Goal: Task Accomplishment & Management: Manage account settings

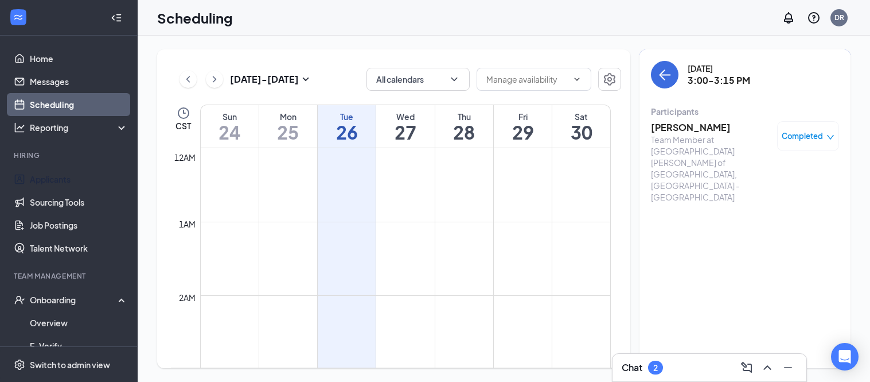
click at [83, 180] on link "Applicants" at bounding box center [79, 179] width 98 height 23
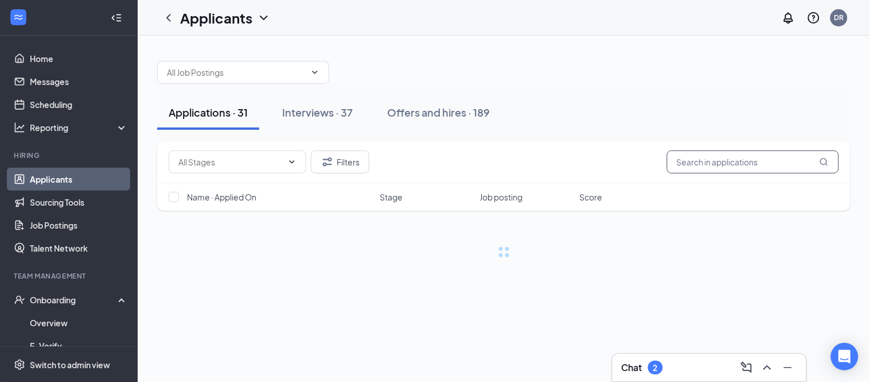
click at [724, 160] on input "text" at bounding box center [753, 161] width 172 height 23
type input "ali"
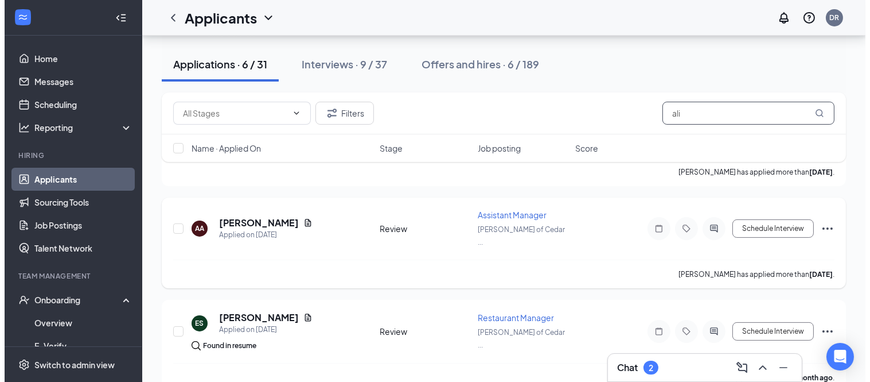
scroll to position [448, 0]
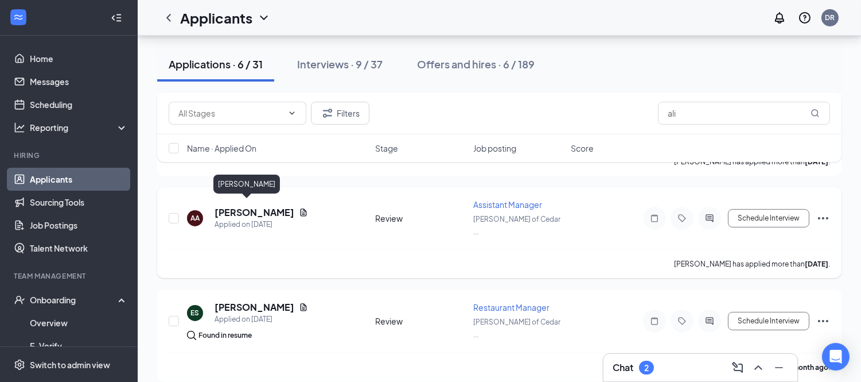
click at [232, 206] on h5 "Ali Ali" at bounding box center [255, 212] width 80 height 13
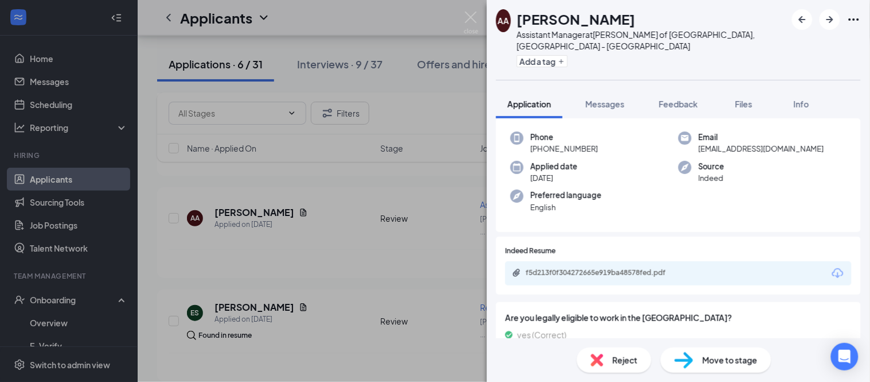
scroll to position [127, 0]
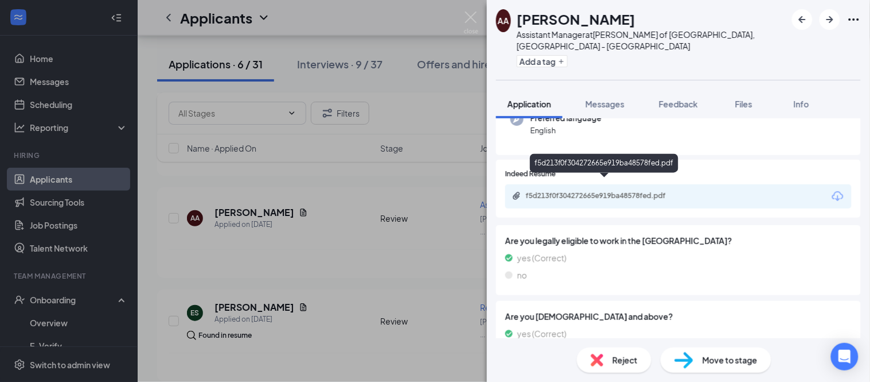
click at [621, 191] on div "f5d213f0f304272665e919ba48578fed.pdf" at bounding box center [606, 195] width 161 height 9
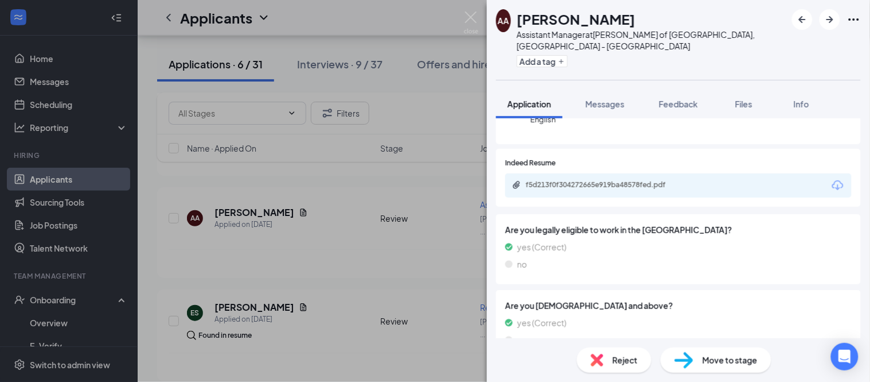
scroll to position [117, 0]
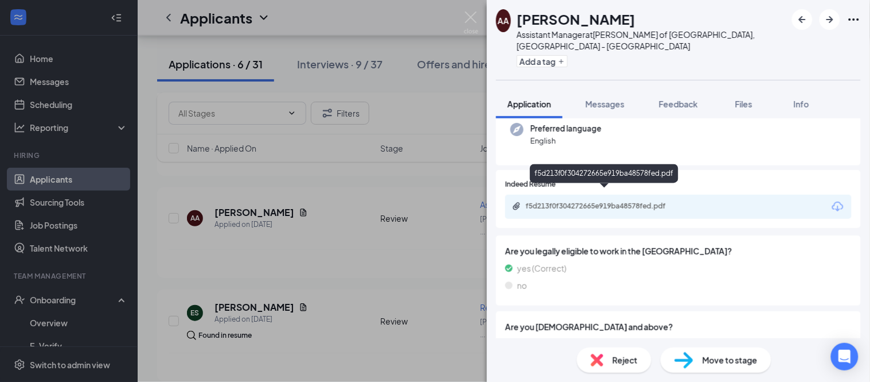
click at [604, 201] on div "f5d213f0f304272665e919ba48578fed.pdf" at bounding box center [606, 205] width 161 height 9
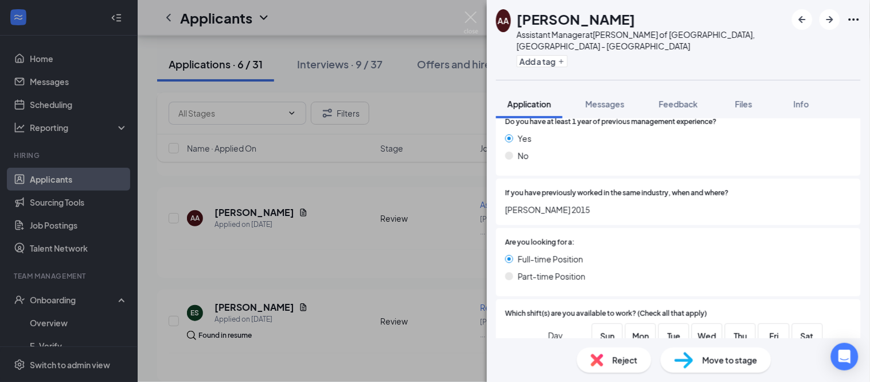
scroll to position [436, 0]
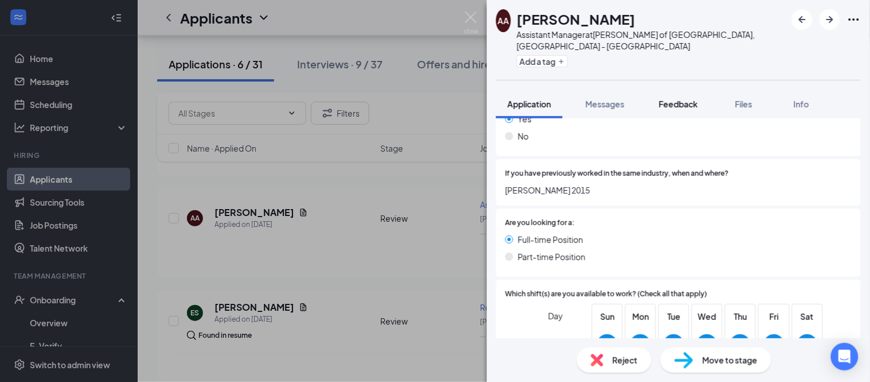
click at [675, 99] on span "Feedback" at bounding box center [678, 104] width 39 height 10
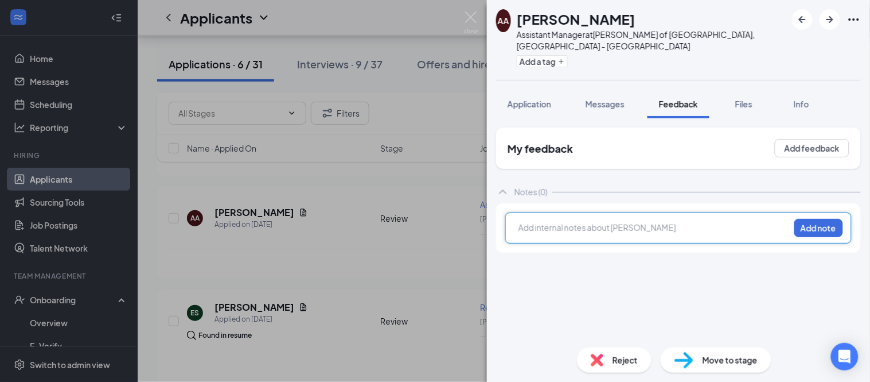
click at [641, 221] on div at bounding box center [654, 227] width 270 height 12
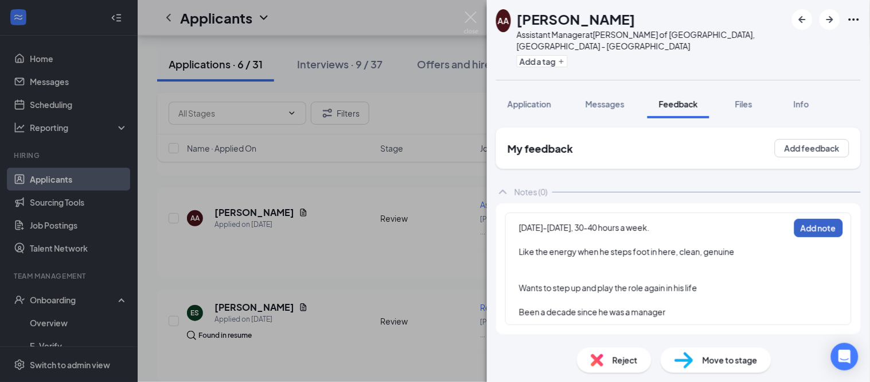
click at [831, 219] on button "Add note" at bounding box center [819, 228] width 49 height 18
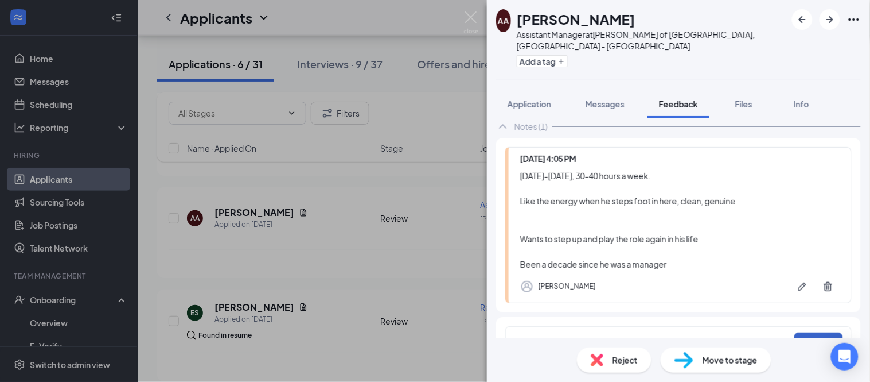
scroll to position [81, 0]
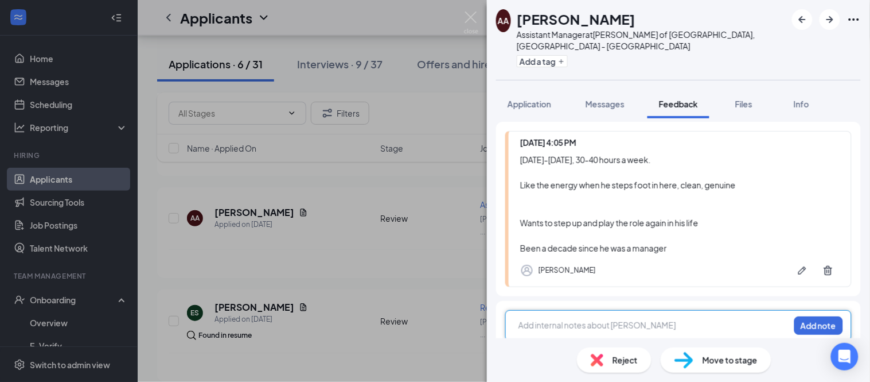
click at [647, 319] on div at bounding box center [654, 325] width 270 height 12
click at [784, 316] on div "McDonald's- shifting into the role as management, fryer, cashier, helping out, …" at bounding box center [678, 330] width 347 height 40
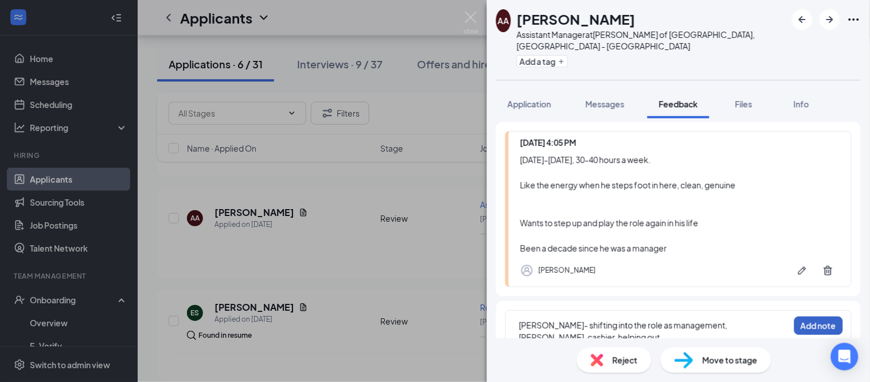
click at [795, 316] on button "Add note" at bounding box center [819, 325] width 49 height 18
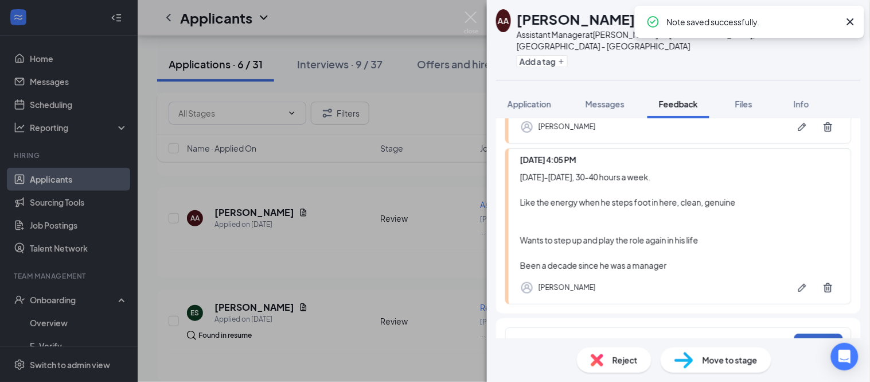
scroll to position [153, 0]
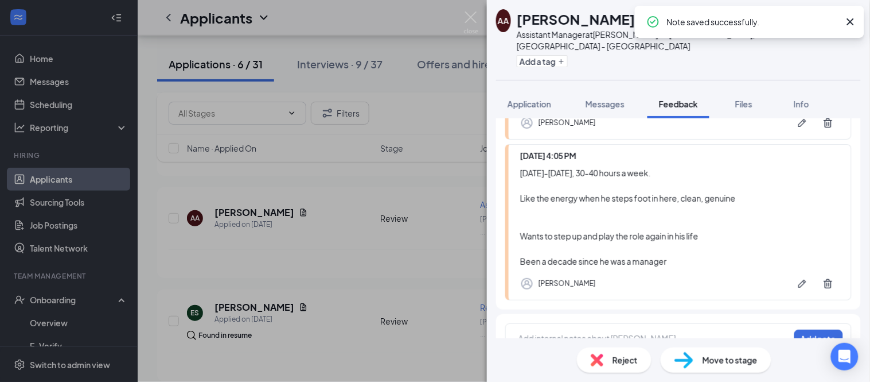
click at [532, 332] on div at bounding box center [654, 340] width 271 height 16
click at [534, 332] on div at bounding box center [654, 338] width 270 height 12
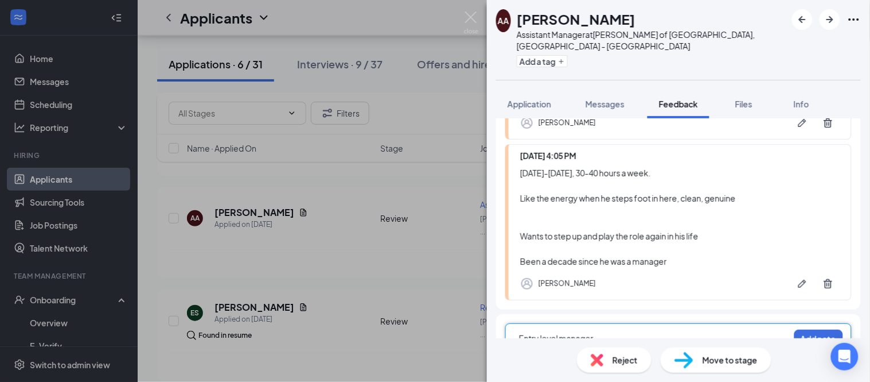
scroll to position [158, 0]
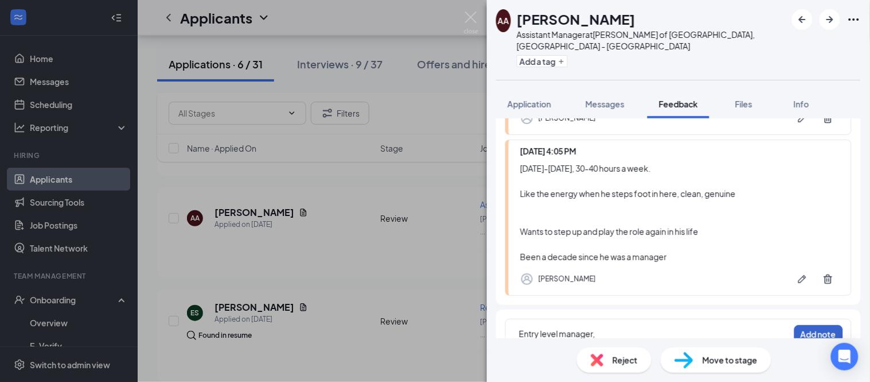
click at [804, 325] on button "Add note" at bounding box center [819, 334] width 49 height 18
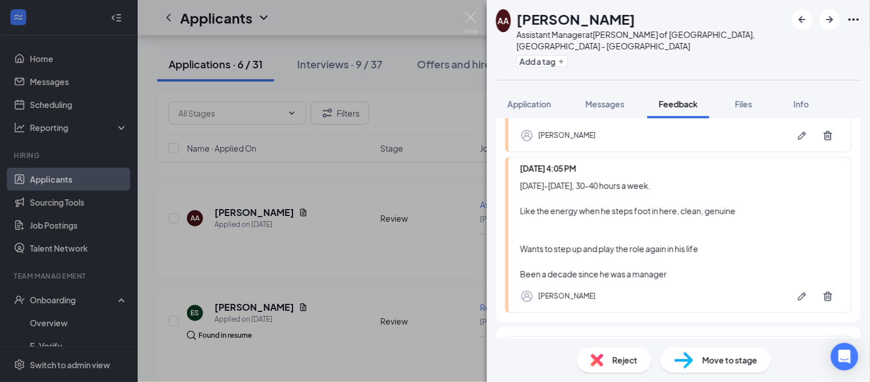
scroll to position [251, 0]
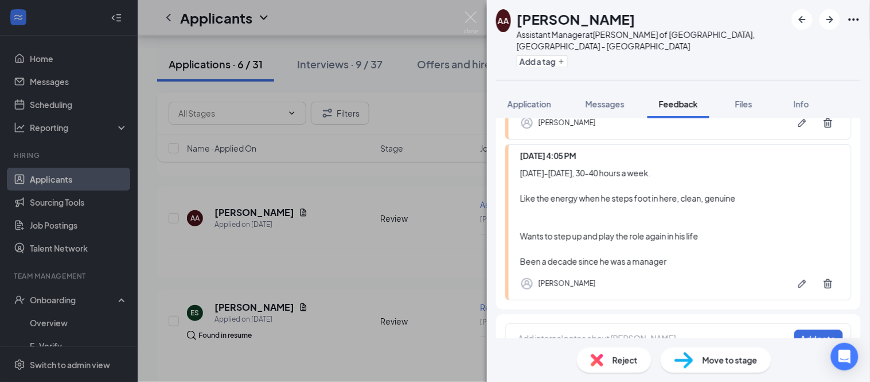
click at [662, 332] on div at bounding box center [654, 338] width 270 height 12
click at [631, 332] on div at bounding box center [654, 338] width 270 height 12
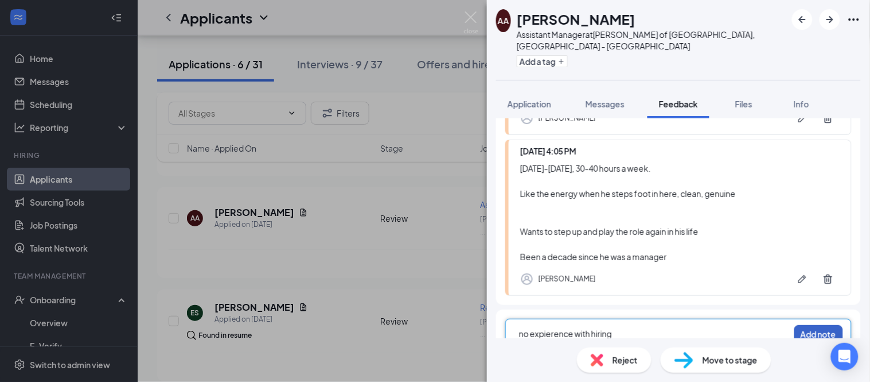
drag, startPoint x: 806, startPoint y: 311, endPoint x: 787, endPoint y: 303, distance: 20.6
click at [806, 325] on button "Add note" at bounding box center [819, 334] width 49 height 18
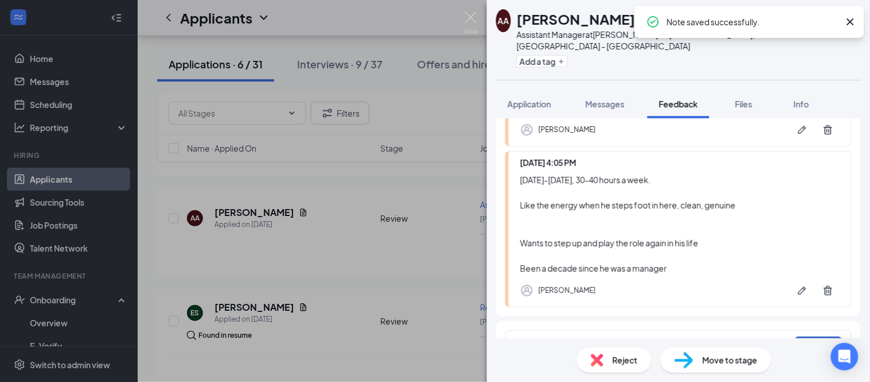
scroll to position [348, 0]
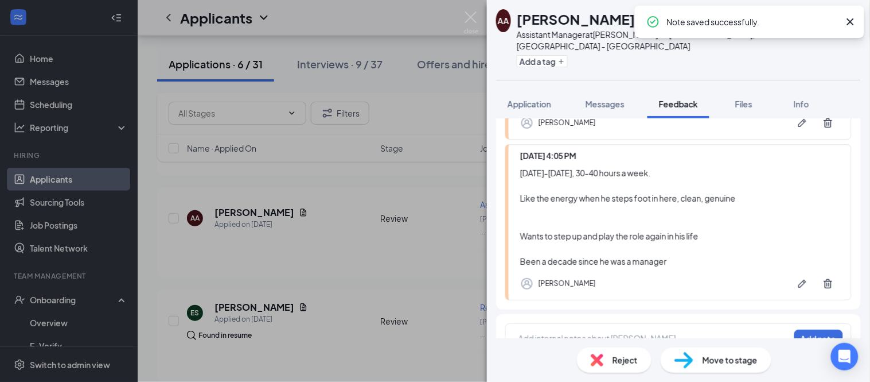
click at [589, 332] on div at bounding box center [654, 338] width 270 height 12
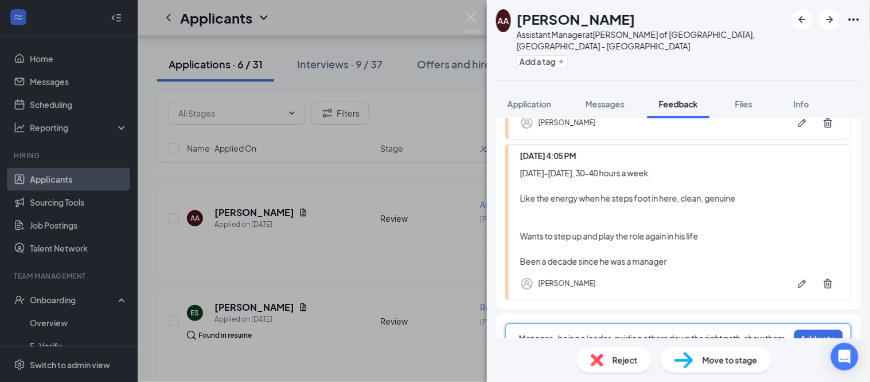
scroll to position [358, 0]
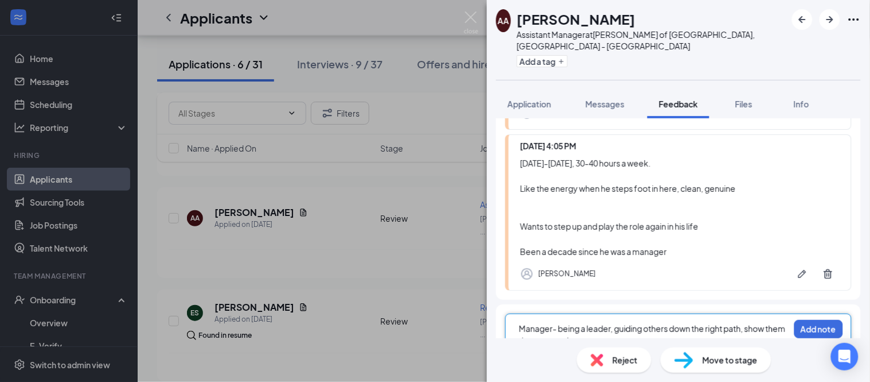
click at [804, 314] on div "Manager- being a leader, guiding others down the right path, show them the expe…" at bounding box center [678, 333] width 347 height 40
click at [802, 320] on button "Add note" at bounding box center [819, 329] width 49 height 18
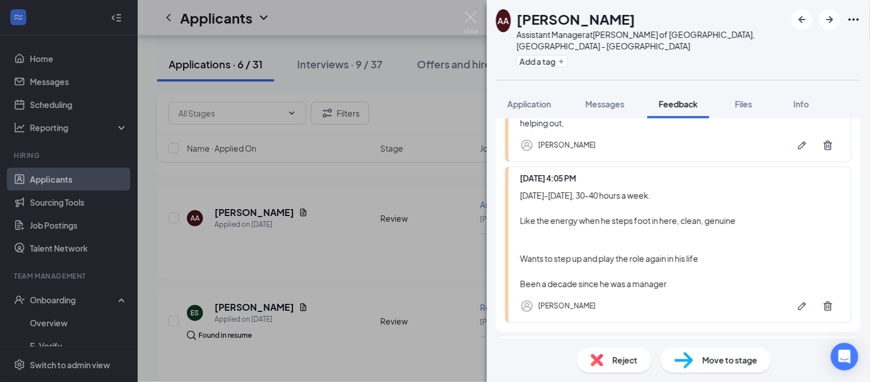
scroll to position [433, 0]
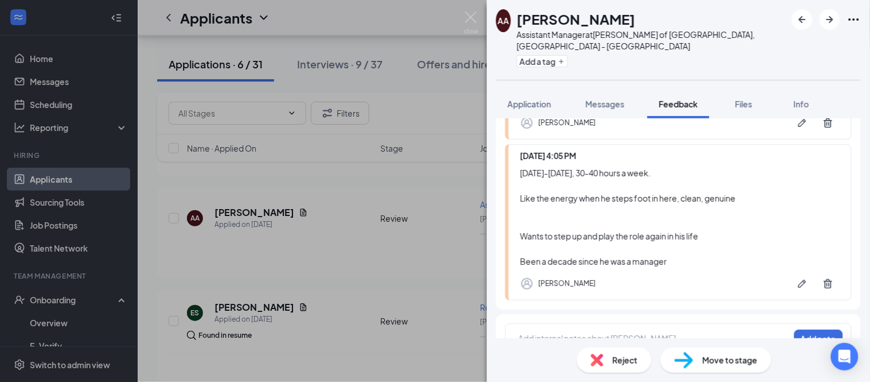
click at [613, 334] on div "Add internal notes about Ali Ali Add note" at bounding box center [678, 338] width 365 height 49
click at [618, 332] on div at bounding box center [654, 339] width 270 height 15
click at [795, 329] on button "Add note" at bounding box center [819, 338] width 49 height 18
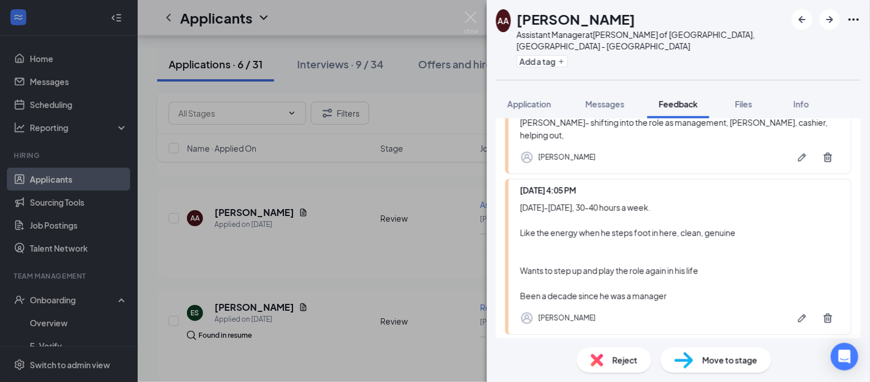
scroll to position [506, 0]
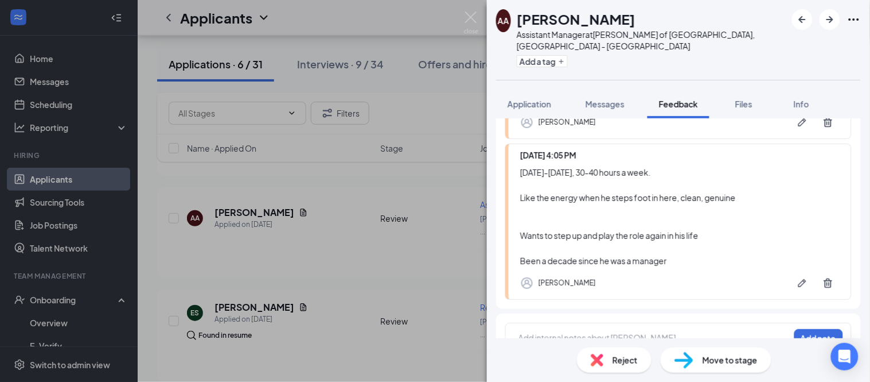
click at [593, 332] on div at bounding box center [654, 338] width 270 height 12
click at [583, 332] on div at bounding box center [654, 338] width 270 height 12
click at [818, 329] on button "Add note" at bounding box center [819, 338] width 49 height 18
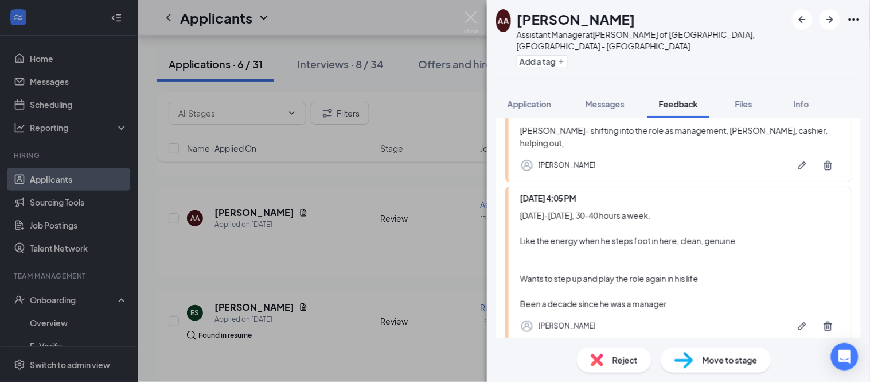
scroll to position [578, 0]
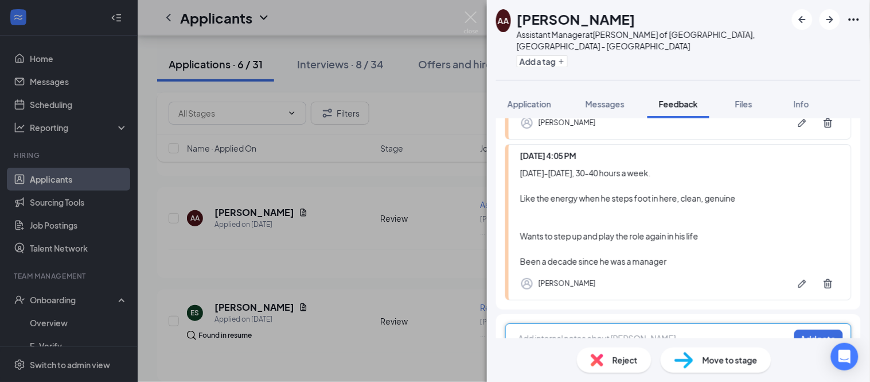
click at [666, 332] on div at bounding box center [654, 338] width 270 height 12
click at [707, 327] on div "Add internal notes about Ali Ali Add note" at bounding box center [678, 338] width 347 height 31
click at [707, 332] on div at bounding box center [654, 339] width 270 height 15
click at [805, 329] on button "Add note" at bounding box center [819, 338] width 49 height 18
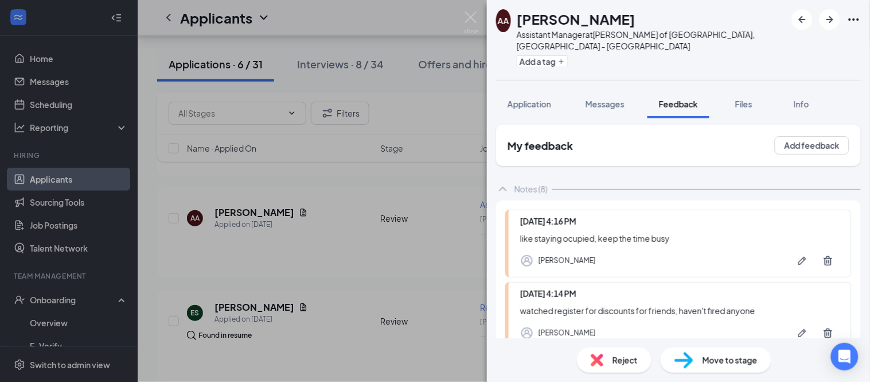
scroll to position [0, 0]
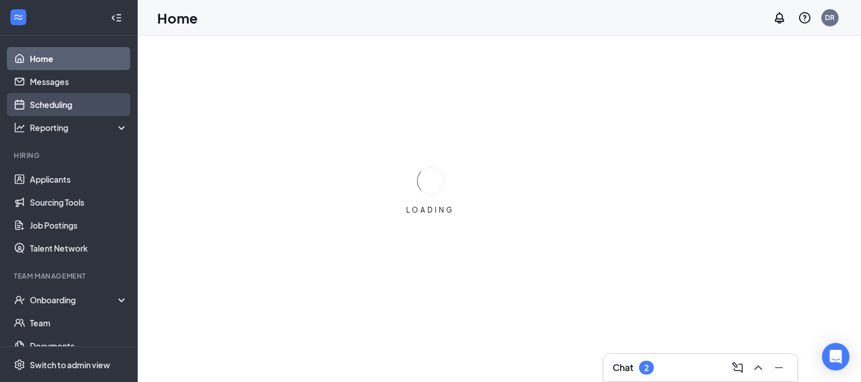
click at [91, 107] on link "Scheduling" at bounding box center [79, 104] width 98 height 23
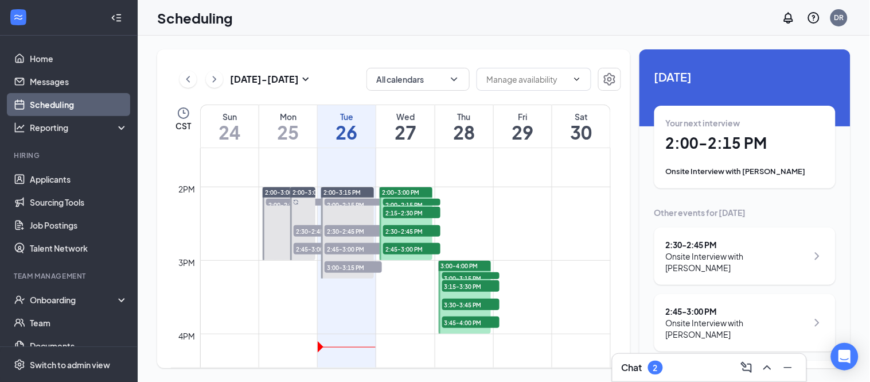
scroll to position [1010, 0]
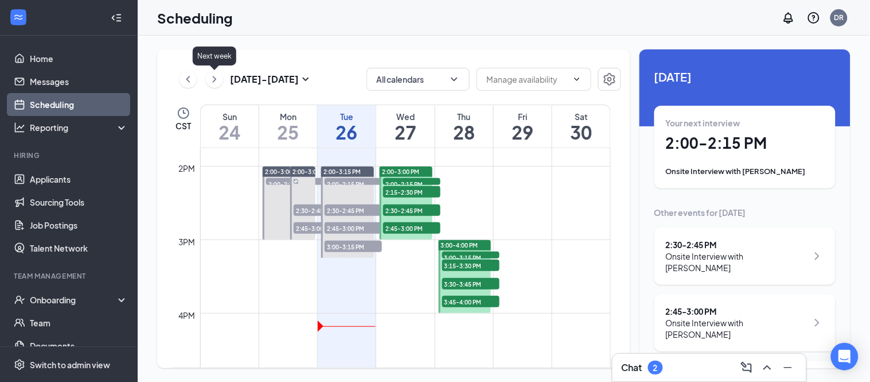
click at [209, 75] on icon "ChevronRight" at bounding box center [214, 79] width 11 height 14
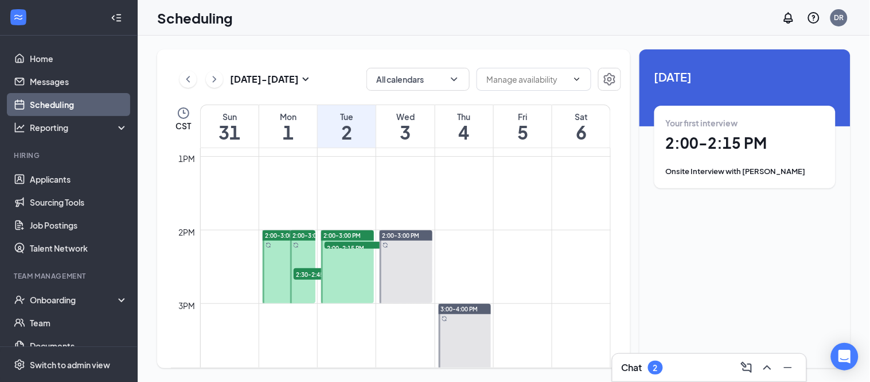
scroll to position [1010, 0]
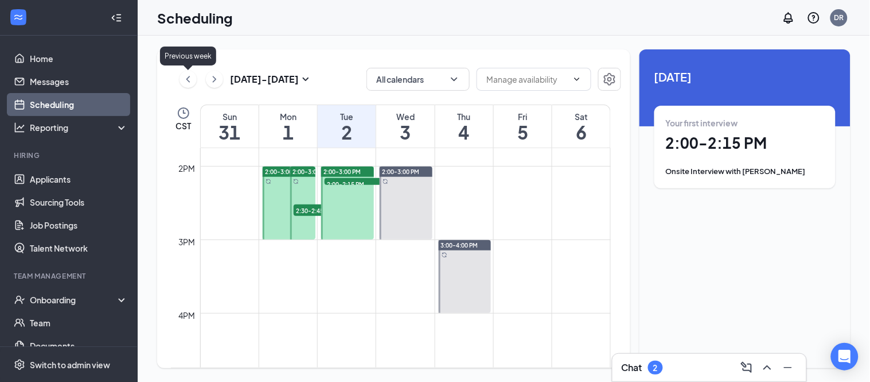
click at [182, 81] on icon "ChevronLeft" at bounding box center [187, 79] width 11 height 14
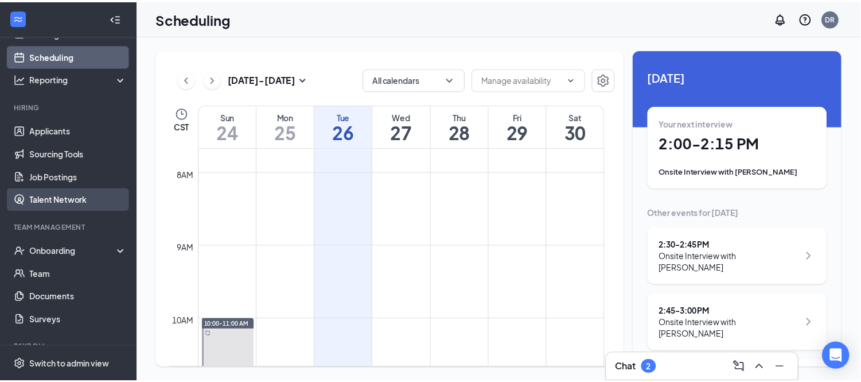
scroll to position [64, 0]
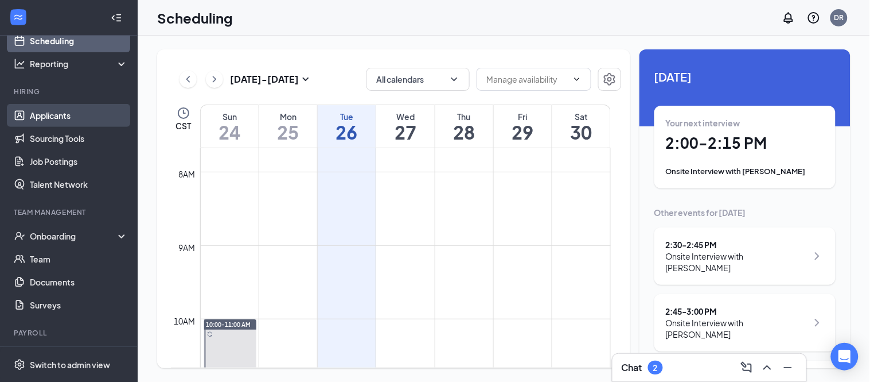
click at [32, 123] on link "Applicants" at bounding box center [79, 115] width 98 height 23
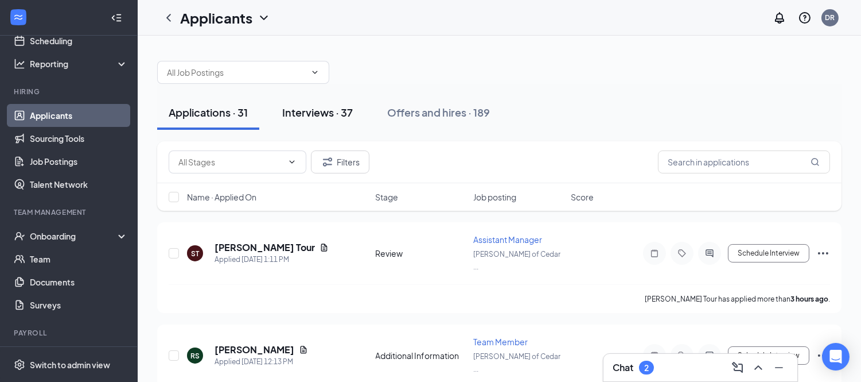
click at [311, 123] on button "Interviews · 37" at bounding box center [318, 112] width 94 height 34
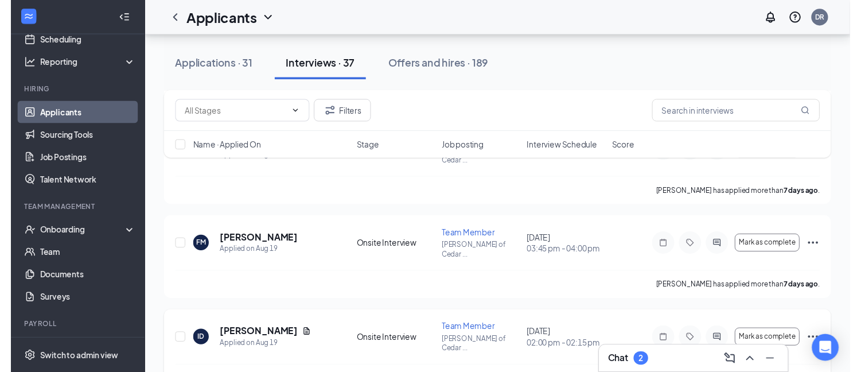
scroll to position [1083, 0]
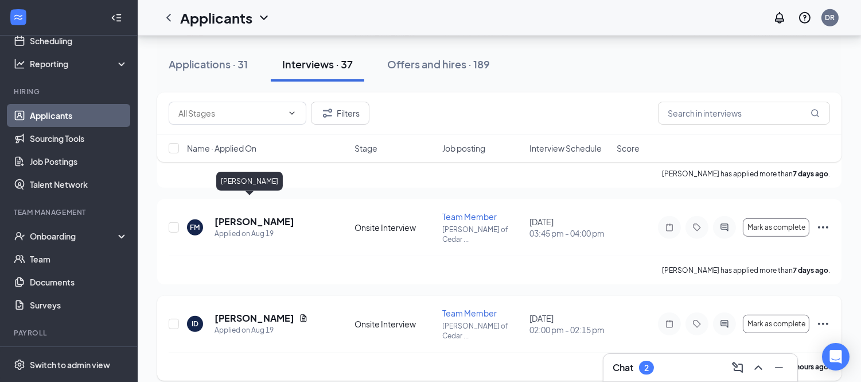
click at [227, 312] on h5 "[PERSON_NAME]" at bounding box center [255, 318] width 80 height 13
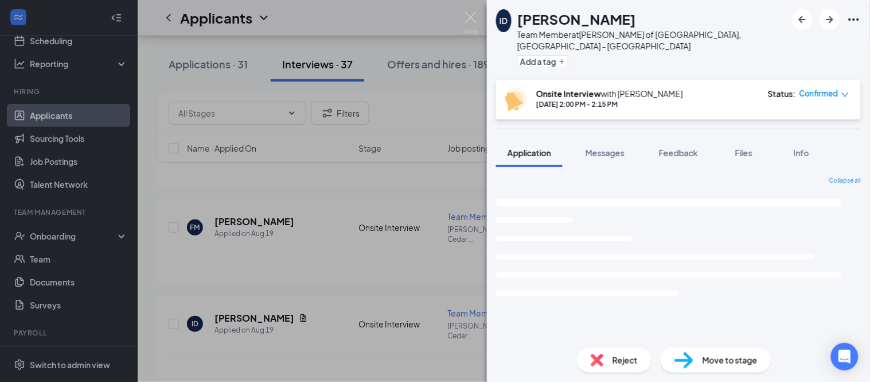
click at [612, 351] on div "Reject" at bounding box center [614, 359] width 75 height 25
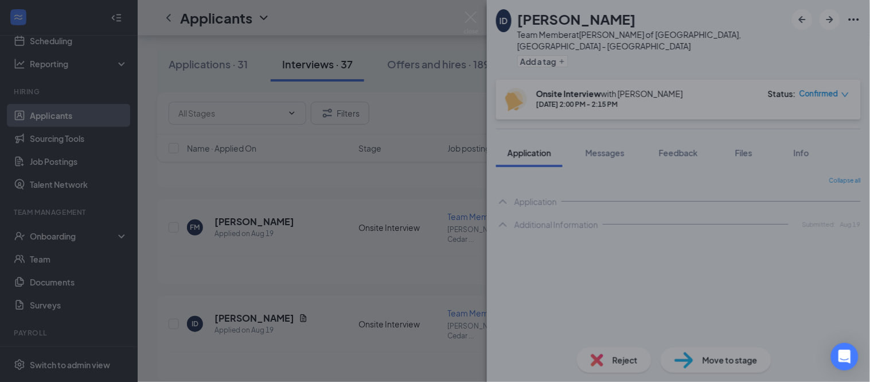
click at [609, 356] on div "Reject applicant ID [PERSON_NAME] Applied on [DATE] Reasons for rejection Rejec…" at bounding box center [435, 191] width 870 height 382
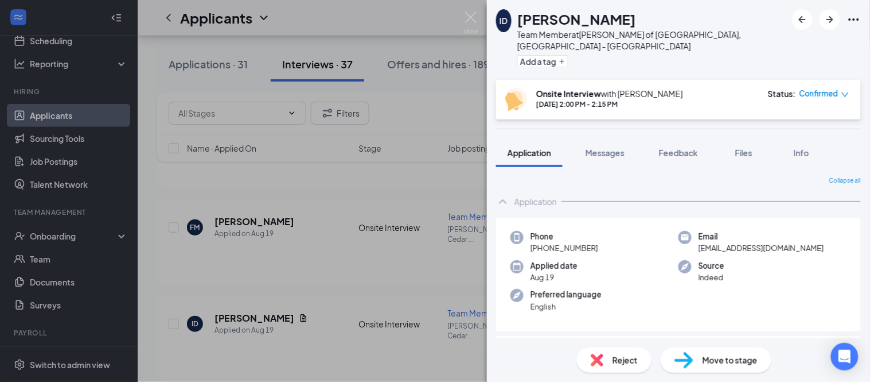
click at [607, 367] on div "Reject" at bounding box center [614, 359] width 75 height 25
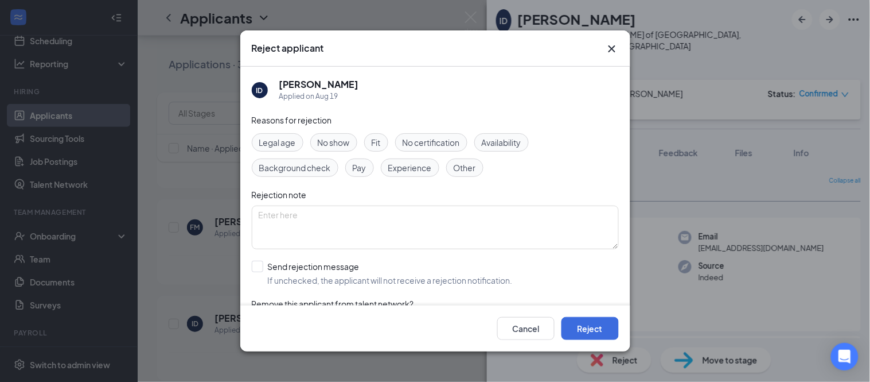
click at [340, 144] on span "No show" at bounding box center [334, 142] width 32 height 13
click at [581, 330] on button "Reject" at bounding box center [590, 328] width 57 height 23
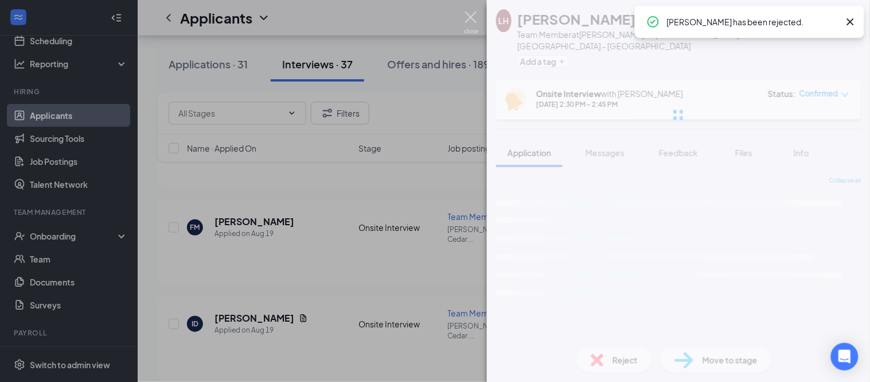
click at [477, 24] on img at bounding box center [471, 22] width 14 height 22
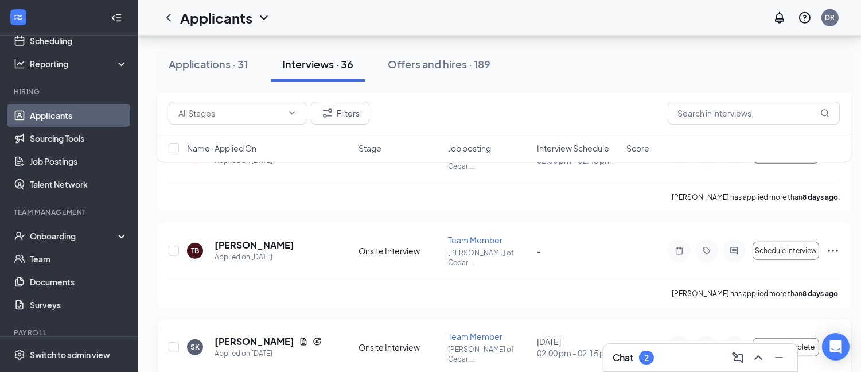
scroll to position [1275, 0]
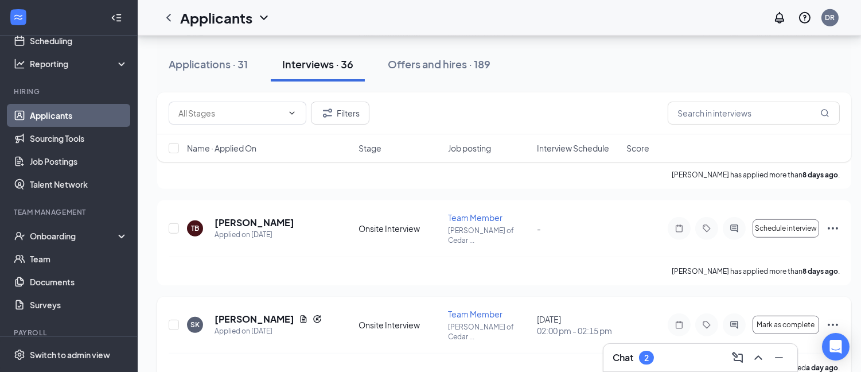
click at [833, 324] on icon "Ellipses" at bounding box center [833, 325] width 10 height 2
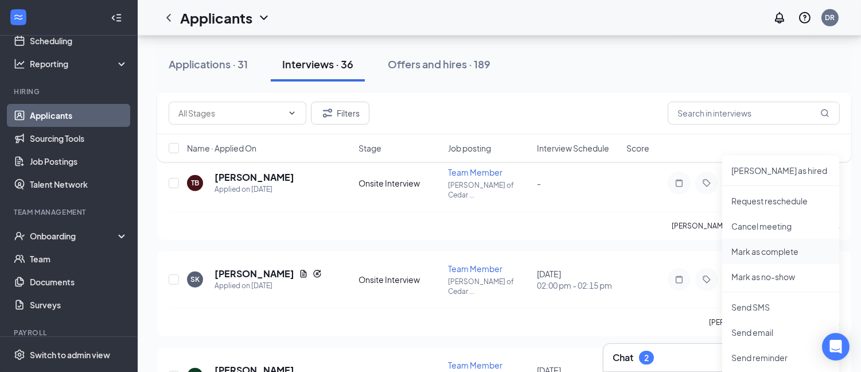
scroll to position [1339, 0]
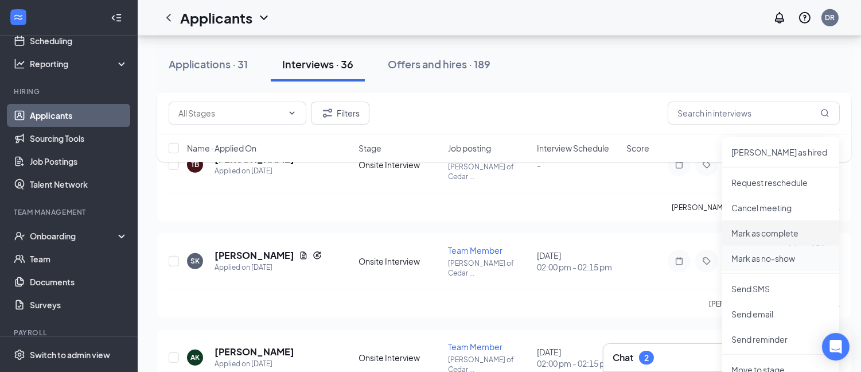
click at [777, 262] on p "Mark as no-show" at bounding box center [781, 257] width 99 height 11
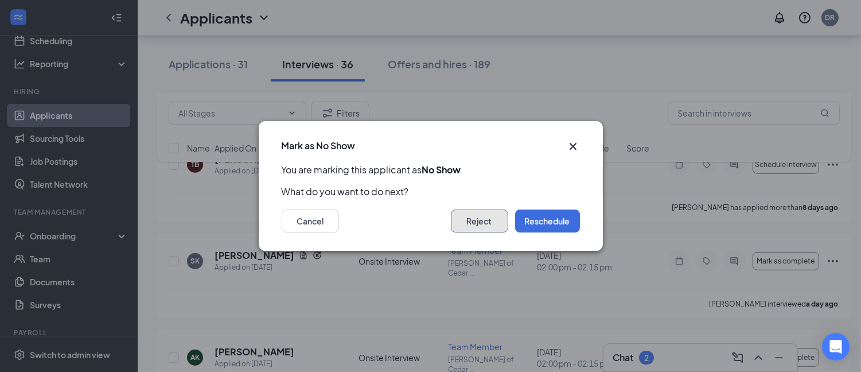
click at [473, 228] on button "Reject" at bounding box center [479, 220] width 57 height 23
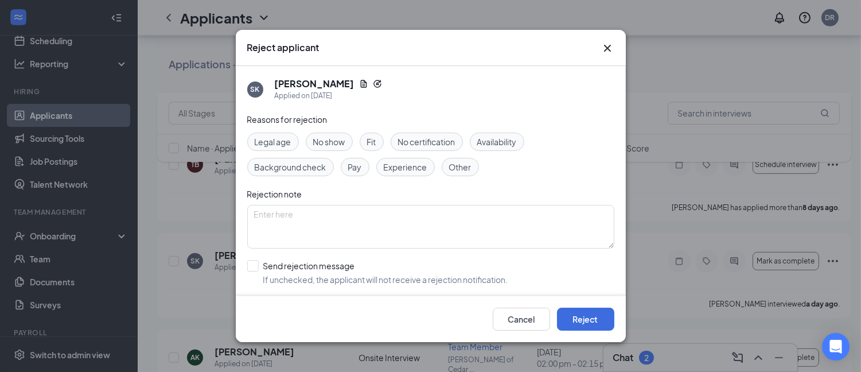
click at [332, 138] on span "No show" at bounding box center [329, 141] width 32 height 13
click at [593, 320] on button "Reject" at bounding box center [585, 319] width 57 height 23
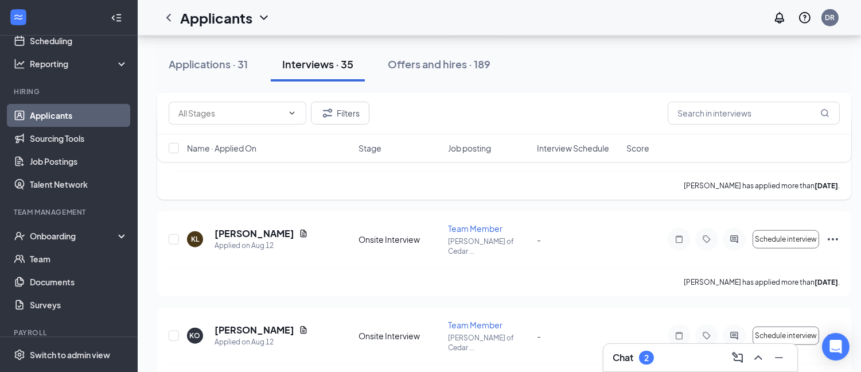
scroll to position [2040, 0]
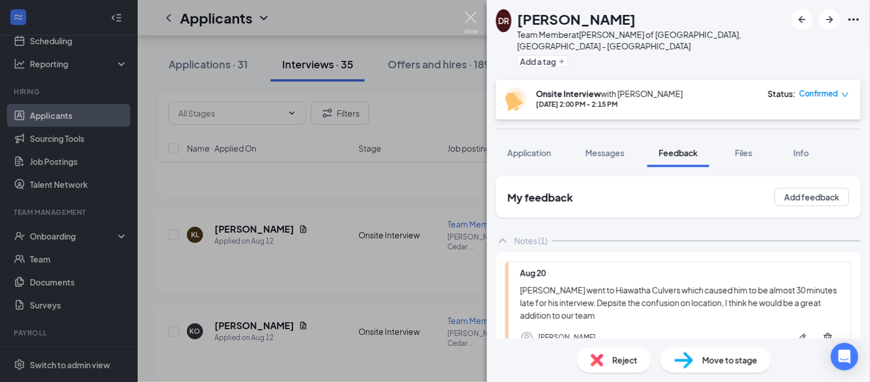
click at [471, 18] on img at bounding box center [471, 22] width 14 height 22
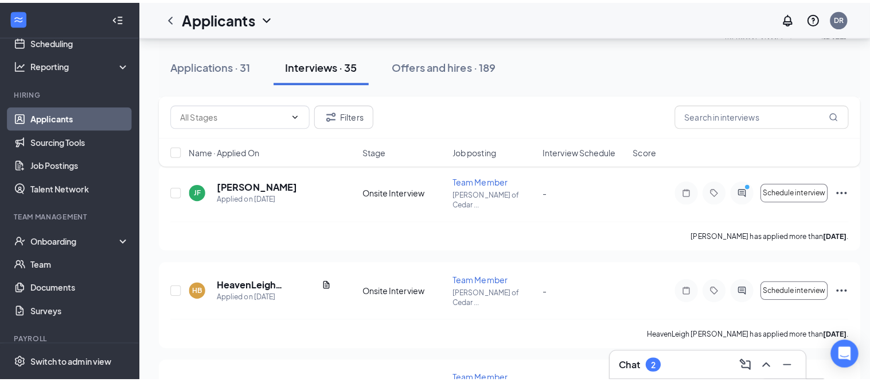
scroll to position [2486, 0]
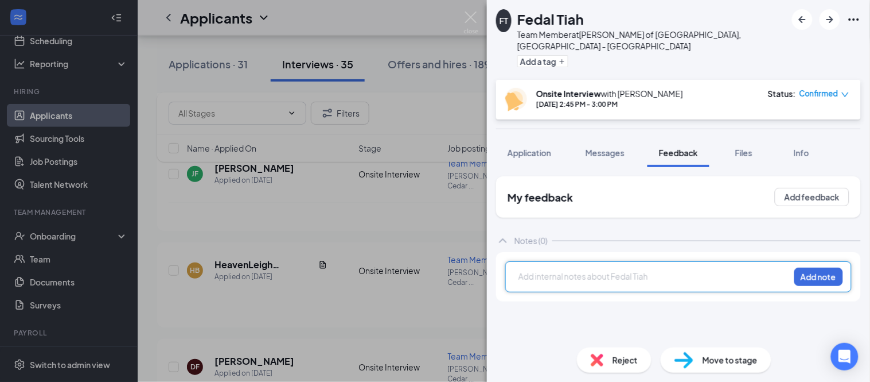
click at [605, 359] on div "Reject" at bounding box center [614, 359] width 75 height 25
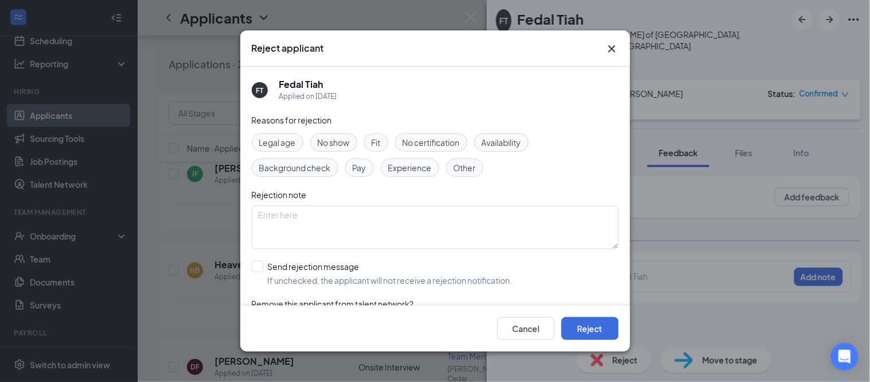
click at [329, 141] on span "No show" at bounding box center [334, 142] width 32 height 13
click at [596, 333] on button "Reject" at bounding box center [590, 328] width 57 height 23
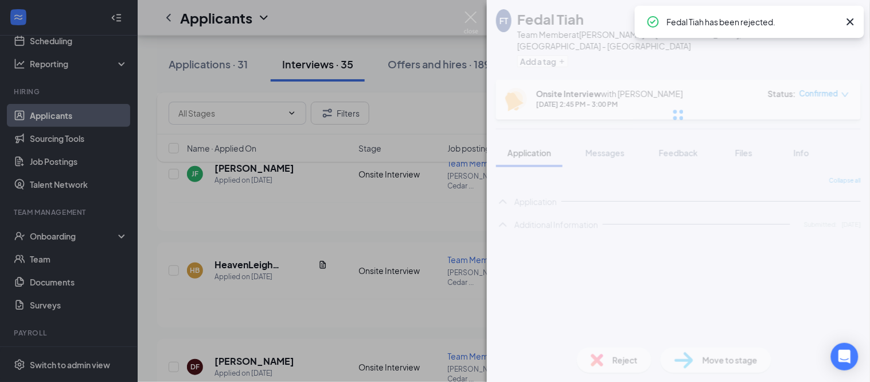
click at [470, 18] on img at bounding box center [471, 22] width 14 height 22
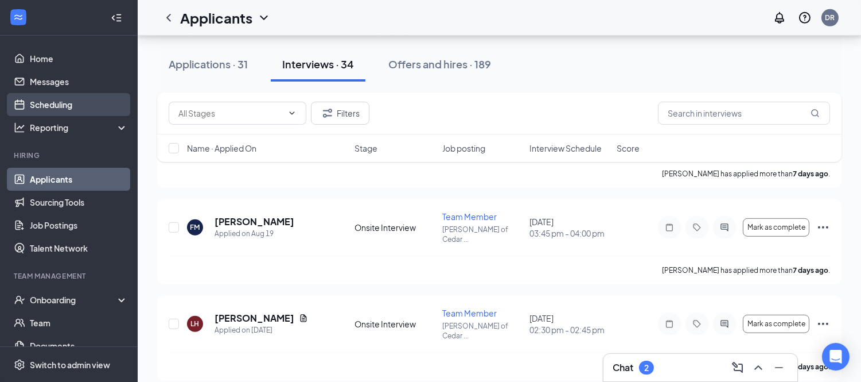
click at [54, 103] on link "Scheduling" at bounding box center [79, 104] width 98 height 23
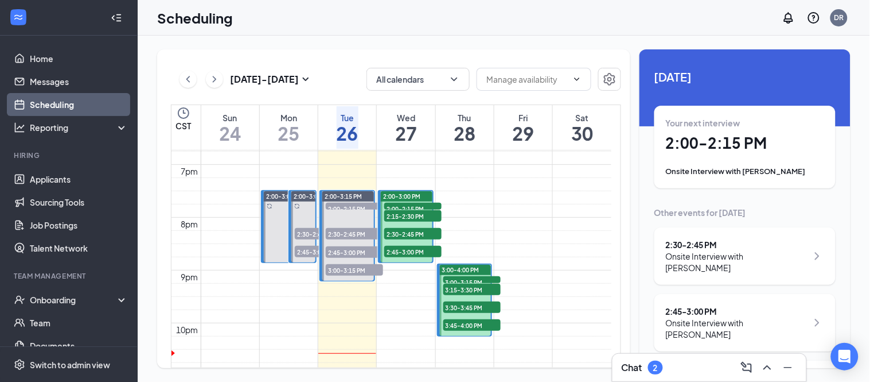
scroll to position [1010, 0]
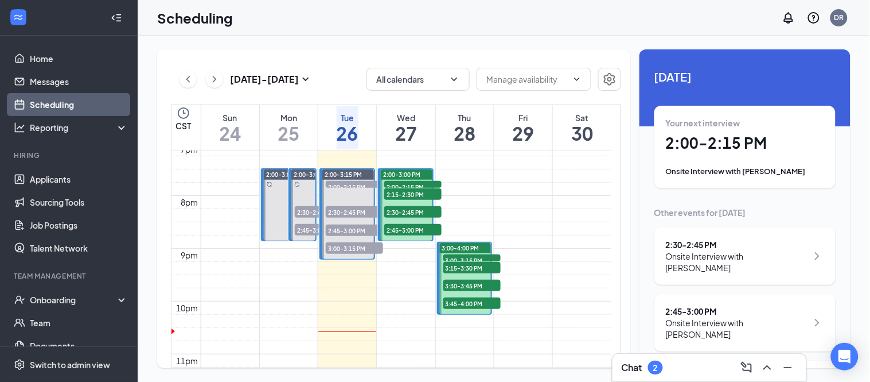
click at [299, 209] on span "2:30-2:45 PM" at bounding box center [323, 211] width 57 height 11
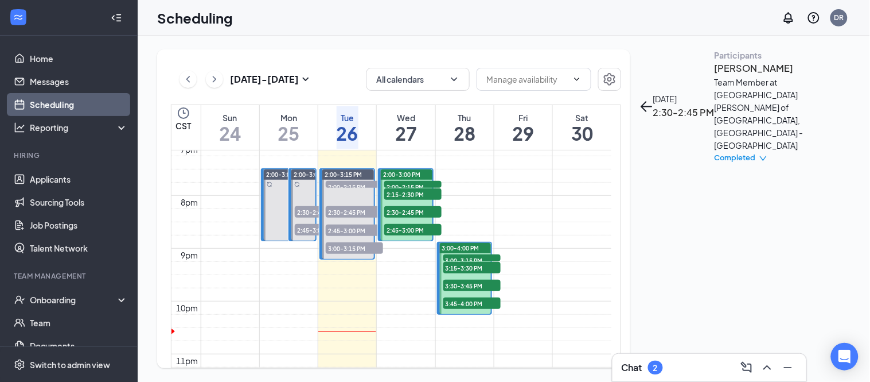
click at [342, 225] on span "2:45-3:00 PM" at bounding box center [354, 229] width 57 height 11
click at [340, 206] on span "2:30-2:45 PM" at bounding box center [354, 211] width 57 height 11
click at [363, 247] on span "3:00-3:15 PM" at bounding box center [354, 247] width 57 height 11
click at [346, 181] on span "2:00-2:15 PM" at bounding box center [354, 186] width 57 height 11
click at [715, 76] on h3 "[PERSON_NAME]" at bounding box center [775, 68] width 120 height 15
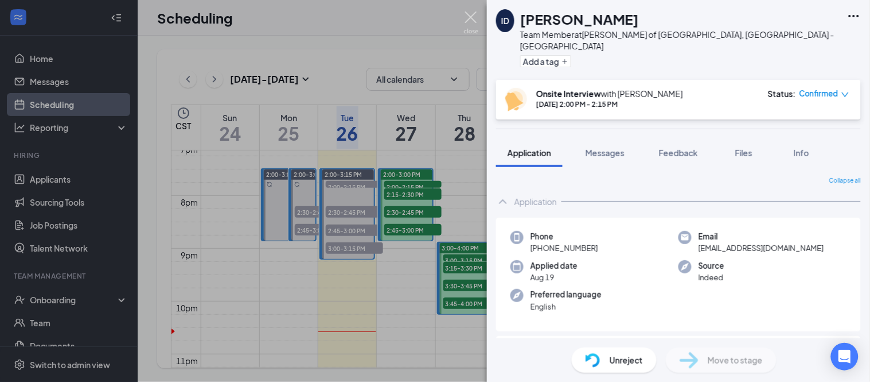
click at [472, 23] on img at bounding box center [471, 22] width 14 height 22
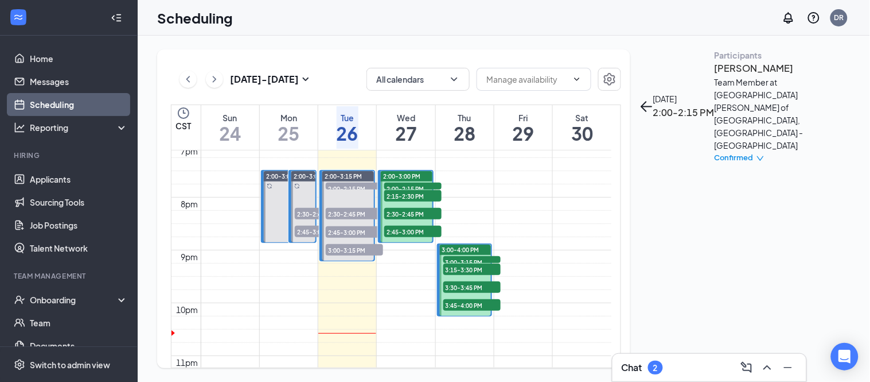
scroll to position [1010, 0]
